Goal: Entertainment & Leisure: Consume media (video, audio)

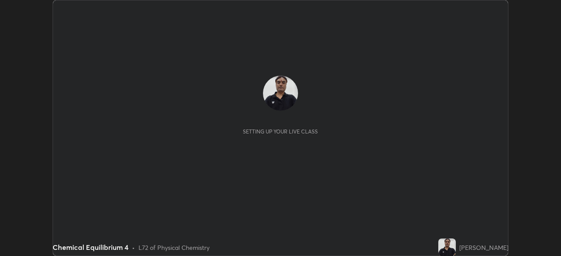
scroll to position [256, 561]
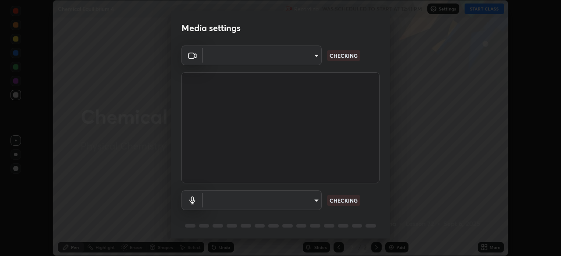
type input "55598c20c3627f74fde2fa62c56176c6afd958eb63f7086a397ce1464aa3371d"
type input "8978167cc43bbe15643b5c1650d15191c1591088b9b21ab250a75ec132c1516a"
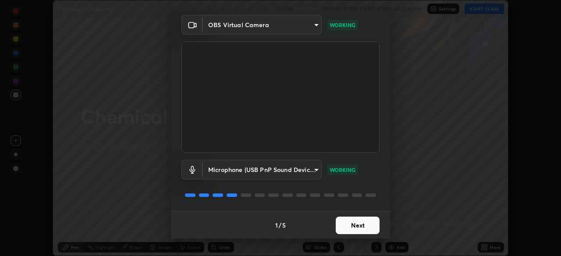
click at [355, 223] on button "Next" at bounding box center [358, 226] width 44 height 18
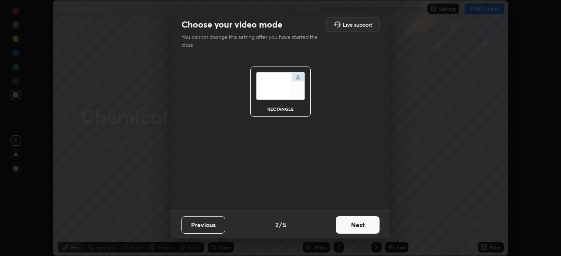
scroll to position [0, 0]
click at [355, 225] on button "Next" at bounding box center [358, 225] width 44 height 18
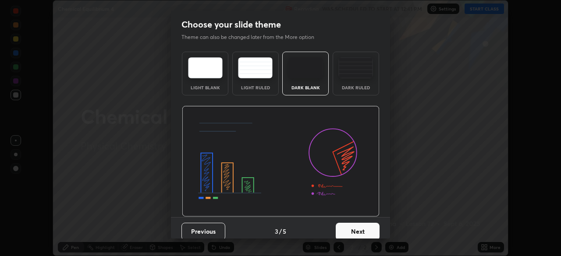
click at [355, 225] on button "Next" at bounding box center [358, 232] width 44 height 18
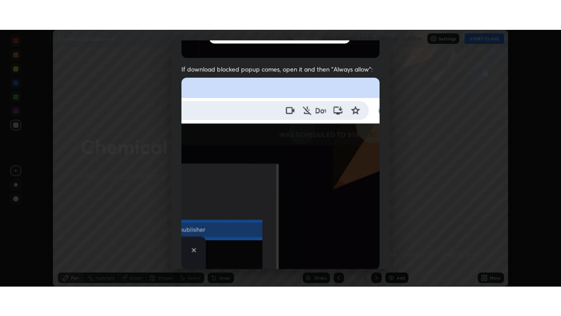
scroll to position [209, 0]
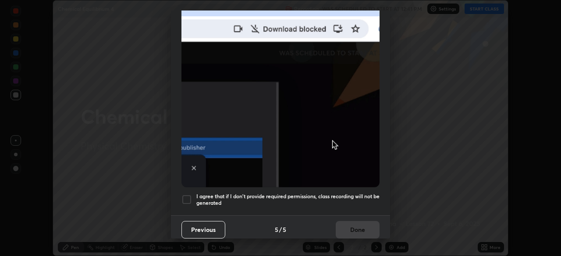
click at [189, 195] on div at bounding box center [186, 200] width 11 height 11
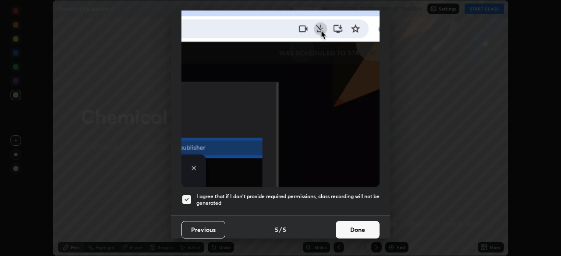
click at [355, 227] on button "Done" at bounding box center [358, 230] width 44 height 18
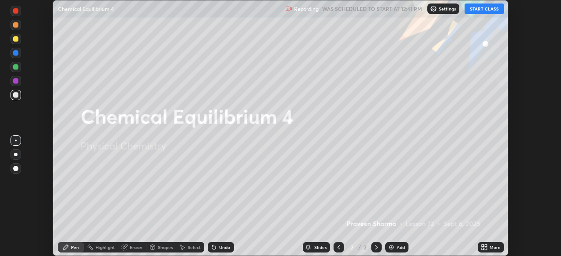
click at [488, 7] on button "START CLASS" at bounding box center [484, 9] width 39 height 11
click at [483, 246] on icon at bounding box center [483, 246] width 2 height 2
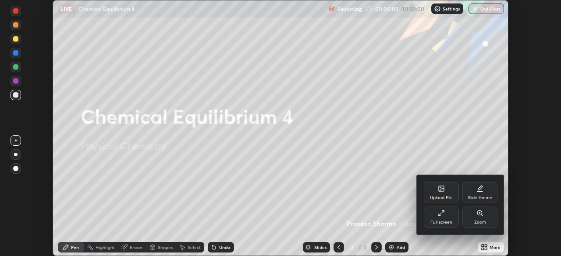
click at [442, 221] on div "Full screen" at bounding box center [441, 222] width 22 height 4
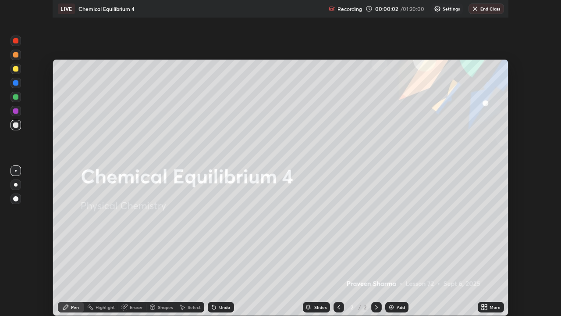
scroll to position [316, 561]
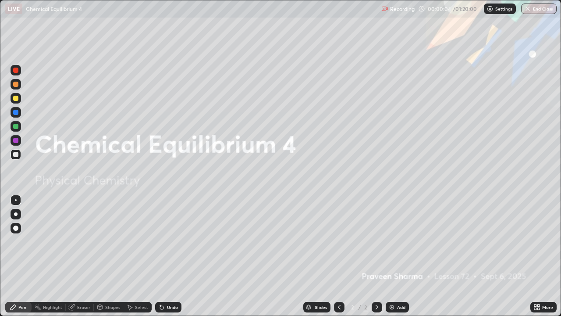
click at [392, 256] on img at bounding box center [391, 306] width 7 height 7
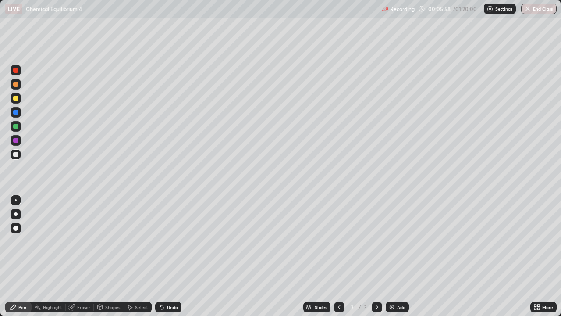
click at [180, 256] on div "Undo" at bounding box center [168, 307] width 26 height 11
click at [174, 256] on div "Undo" at bounding box center [172, 307] width 11 height 4
click at [177, 256] on div "Undo" at bounding box center [168, 307] width 26 height 11
click at [77, 256] on div "Eraser" at bounding box center [83, 307] width 13 height 4
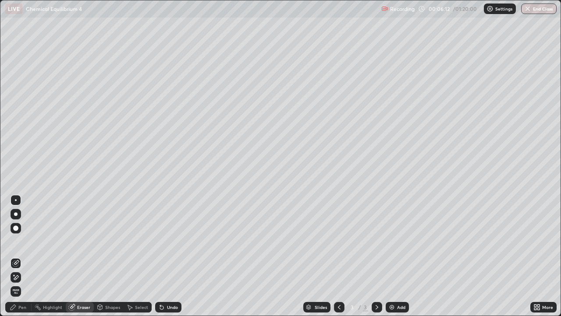
click at [22, 256] on div "Pen" at bounding box center [22, 307] width 8 height 4
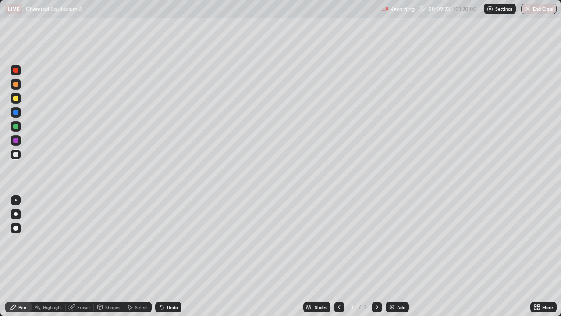
click at [393, 256] on img at bounding box center [391, 306] width 7 height 7
click at [174, 256] on div "Undo" at bounding box center [172, 307] width 11 height 4
click at [176, 256] on div "Undo" at bounding box center [172, 307] width 11 height 4
click at [177, 256] on div "Undo" at bounding box center [168, 307] width 26 height 11
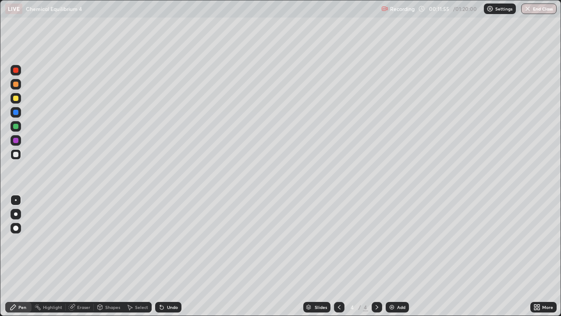
click at [396, 256] on div "Add" at bounding box center [397, 307] width 23 height 11
click at [171, 256] on div "Undo" at bounding box center [172, 307] width 11 height 4
click at [168, 256] on div "Undo" at bounding box center [172, 307] width 11 height 4
click at [172, 256] on div "Undo" at bounding box center [172, 307] width 11 height 4
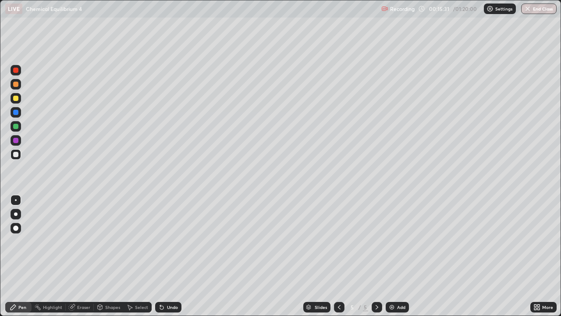
click at [393, 256] on img at bounding box center [391, 306] width 7 height 7
click at [171, 256] on div "Undo" at bounding box center [172, 307] width 11 height 4
click at [169, 256] on div "Undo" at bounding box center [172, 307] width 11 height 4
click at [86, 256] on div "Eraser" at bounding box center [83, 307] width 13 height 4
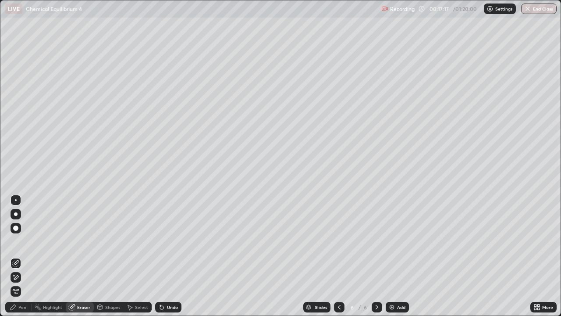
click at [25, 256] on div "Pen" at bounding box center [22, 307] width 8 height 4
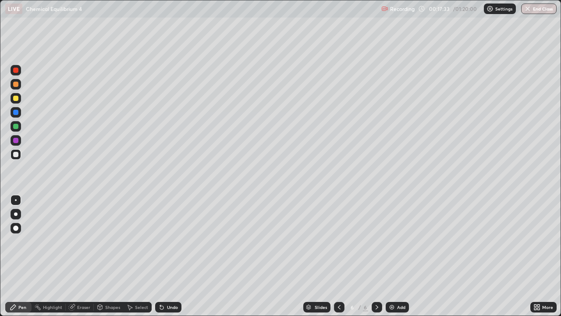
click at [176, 256] on div "Undo" at bounding box center [172, 307] width 11 height 4
click at [15, 97] on div at bounding box center [15, 98] width 5 height 5
click at [175, 256] on div "Undo" at bounding box center [172, 307] width 11 height 4
click at [394, 256] on div "Add" at bounding box center [397, 307] width 23 height 11
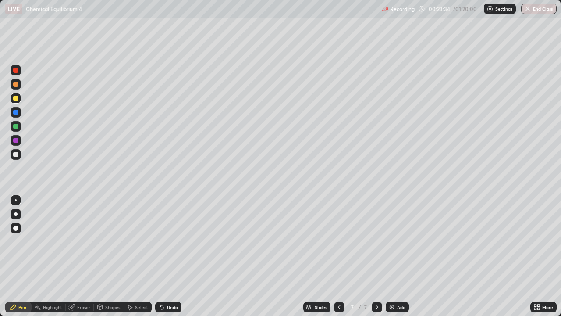
click at [18, 155] on div at bounding box center [15, 154] width 5 height 5
click at [167, 256] on div "Undo" at bounding box center [172, 307] width 11 height 4
click at [160, 256] on icon at bounding box center [162, 307] width 4 height 4
click at [164, 256] on div "Undo" at bounding box center [168, 307] width 26 height 11
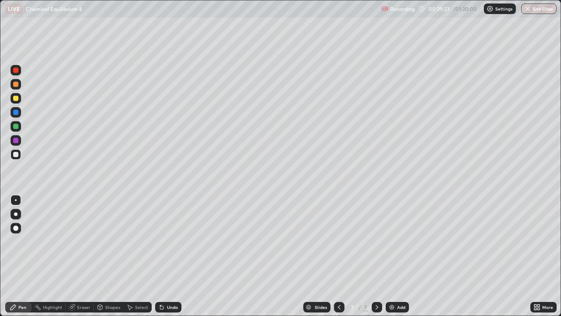
click at [164, 256] on div "Undo" at bounding box center [168, 307] width 26 height 11
click at [169, 256] on div "Undo" at bounding box center [168, 307] width 26 height 11
click at [170, 256] on div "Undo" at bounding box center [168, 307] width 26 height 11
click at [169, 256] on div "Undo" at bounding box center [172, 307] width 11 height 4
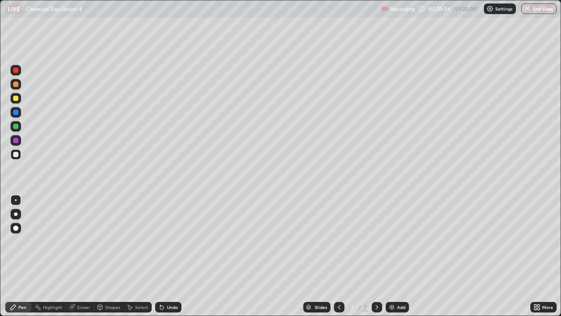
click at [167, 256] on div "Undo" at bounding box center [168, 307] width 26 height 11
click at [393, 256] on img at bounding box center [391, 306] width 7 height 7
click at [174, 256] on div "Undo" at bounding box center [172, 307] width 11 height 4
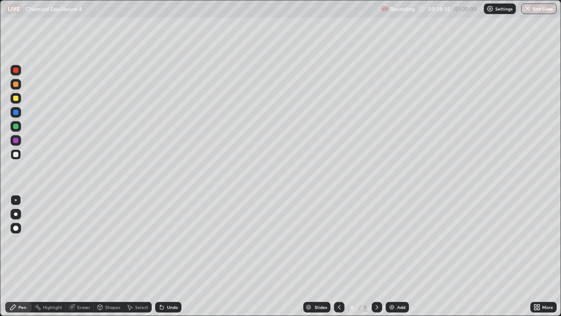
click at [392, 256] on img at bounding box center [391, 306] width 7 height 7
click at [164, 256] on div "Undo" at bounding box center [168, 307] width 26 height 11
click at [389, 256] on img at bounding box center [391, 306] width 7 height 7
click at [172, 256] on div "Undo" at bounding box center [172, 307] width 11 height 4
click at [164, 256] on div "Undo" at bounding box center [168, 307] width 26 height 11
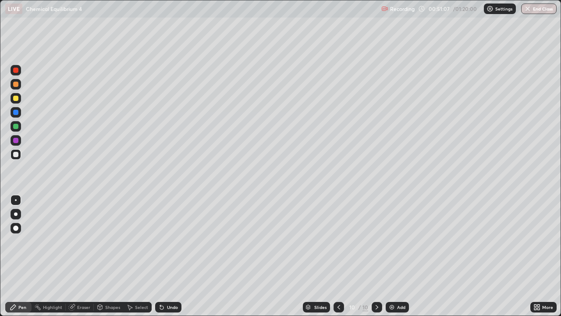
click at [163, 256] on icon at bounding box center [161, 306] width 7 height 7
click at [17, 99] on div at bounding box center [15, 98] width 5 height 5
click at [19, 155] on div at bounding box center [16, 154] width 11 height 11
click at [177, 256] on div "Undo" at bounding box center [168, 307] width 26 height 11
click at [391, 256] on img at bounding box center [391, 306] width 7 height 7
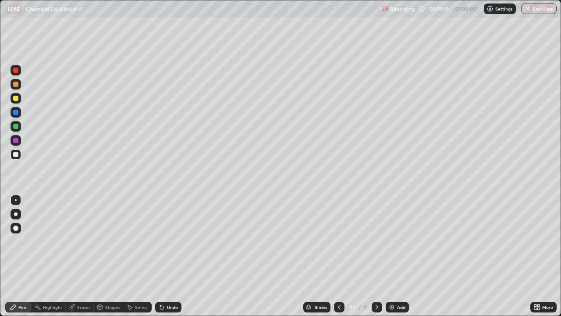
click at [167, 256] on div "Undo" at bounding box center [172, 307] width 11 height 4
click at [168, 256] on div "Undo" at bounding box center [172, 307] width 11 height 4
click at [169, 256] on div "Undo" at bounding box center [172, 307] width 11 height 4
click at [172, 256] on div "Undo" at bounding box center [172, 307] width 11 height 4
click at [174, 256] on div "Undo" at bounding box center [172, 307] width 11 height 4
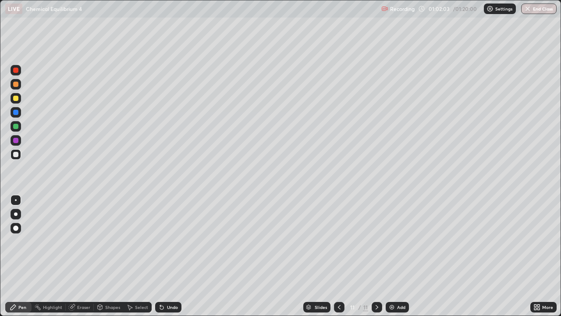
click at [173, 256] on div "Undo" at bounding box center [172, 307] width 11 height 4
click at [170, 256] on div "Undo" at bounding box center [172, 307] width 11 height 4
click at [168, 256] on div "Undo" at bounding box center [172, 307] width 11 height 4
click at [17, 97] on div at bounding box center [15, 98] width 5 height 5
click at [16, 154] on div at bounding box center [15, 154] width 5 height 5
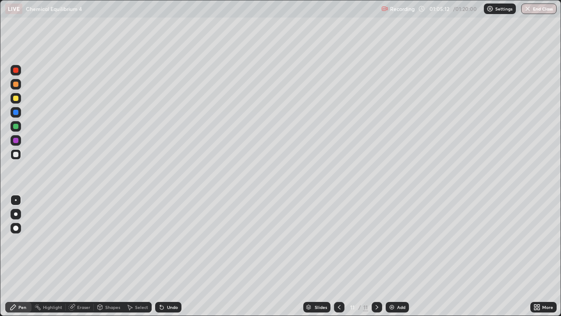
click at [175, 256] on div "Undo" at bounding box center [172, 307] width 11 height 4
click at [174, 256] on div "Undo" at bounding box center [172, 307] width 11 height 4
click at [540, 13] on button "End Class" at bounding box center [538, 9] width 35 height 11
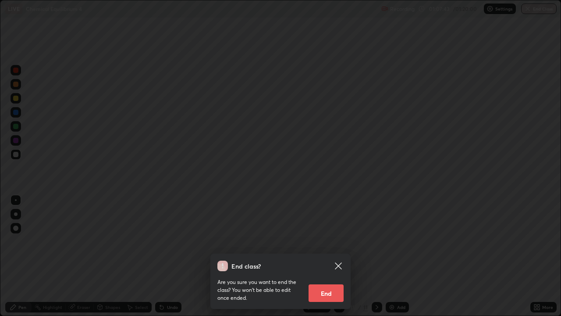
click at [332, 256] on button "End" at bounding box center [326, 293] width 35 height 18
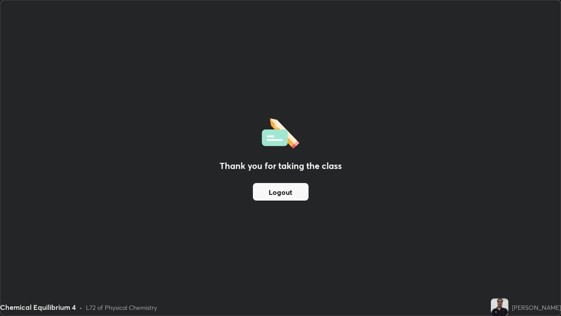
click at [264, 193] on button "Logout" at bounding box center [281, 192] width 56 height 18
click at [280, 190] on button "Logout" at bounding box center [281, 192] width 56 height 18
click at [278, 198] on button "Logout" at bounding box center [281, 192] width 56 height 18
click at [275, 195] on button "Logout" at bounding box center [281, 192] width 56 height 18
click at [267, 192] on button "Logout" at bounding box center [281, 192] width 56 height 18
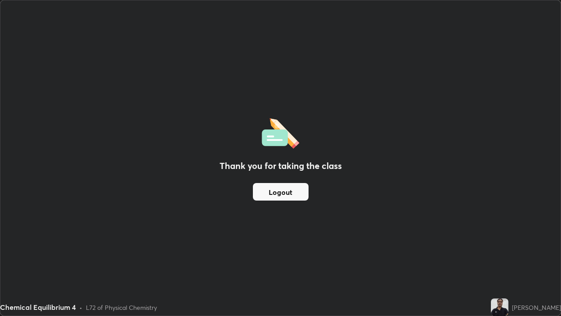
click at [271, 194] on button "Logout" at bounding box center [281, 192] width 56 height 18
click at [274, 194] on button "Logout" at bounding box center [281, 192] width 56 height 18
click at [277, 194] on button "Logout" at bounding box center [281, 192] width 56 height 18
click at [281, 195] on button "Logout" at bounding box center [281, 192] width 56 height 18
click at [286, 194] on button "Logout" at bounding box center [281, 192] width 56 height 18
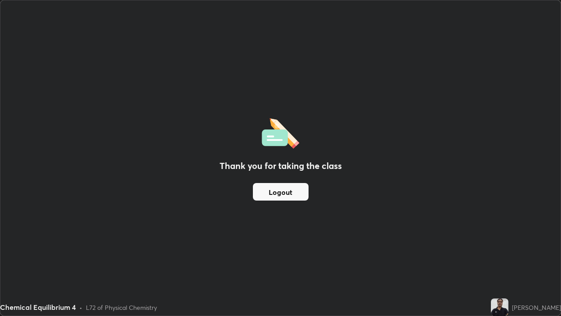
click at [286, 194] on button "Logout" at bounding box center [281, 192] width 56 height 18
click at [286, 192] on button "Logout" at bounding box center [281, 192] width 56 height 18
click at [282, 189] on button "Logout" at bounding box center [281, 192] width 56 height 18
click at [536, 256] on div "[PERSON_NAME]" at bounding box center [536, 306] width 49 height 9
click at [522, 256] on div "Thank you for taking the class Logout" at bounding box center [280, 157] width 560 height 315
